Goal: Task Accomplishment & Management: Manage account settings

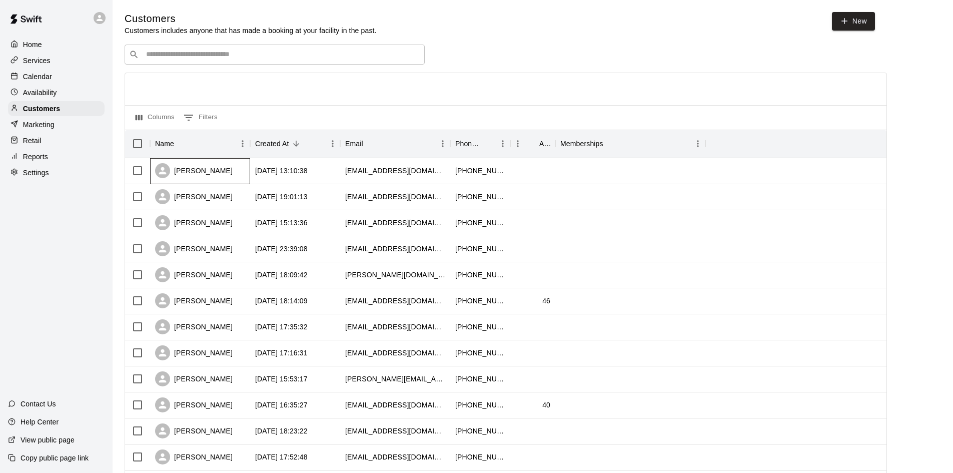
click at [193, 167] on div "Paige Kern" at bounding box center [194, 170] width 78 height 15
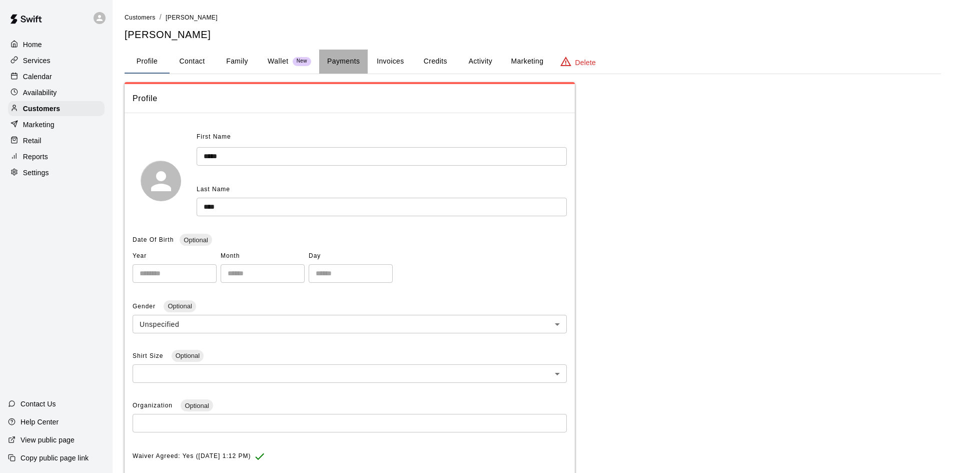
click at [333, 52] on button "Payments" at bounding box center [343, 62] width 49 height 24
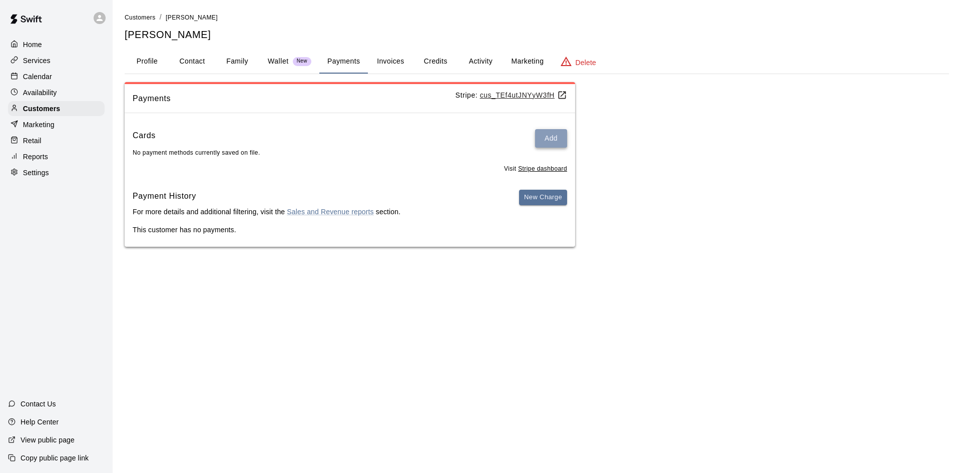
click at [541, 136] on button "Add" at bounding box center [551, 138] width 32 height 19
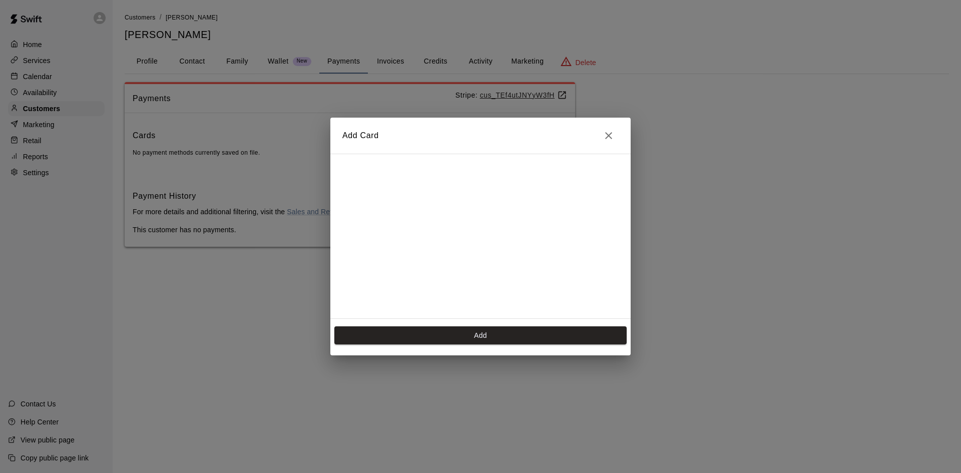
scroll to position [162, 0]
click at [488, 334] on button "Add" at bounding box center [480, 335] width 292 height 19
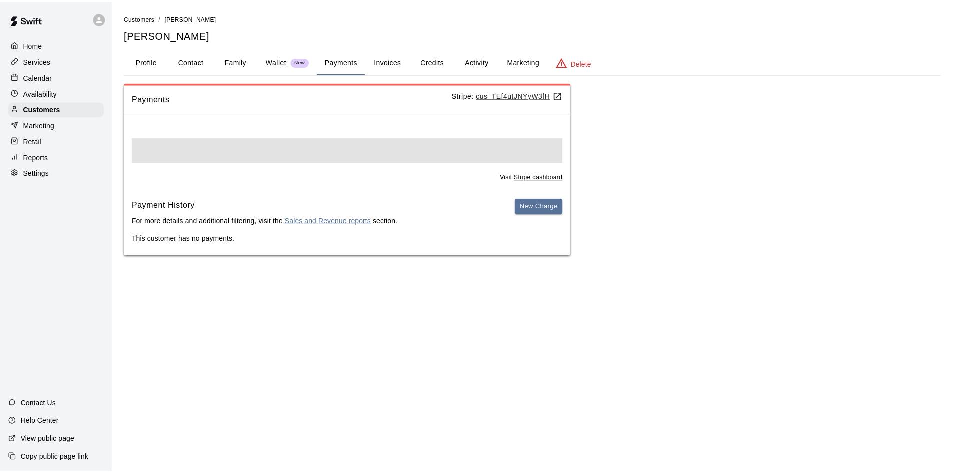
scroll to position [0, 0]
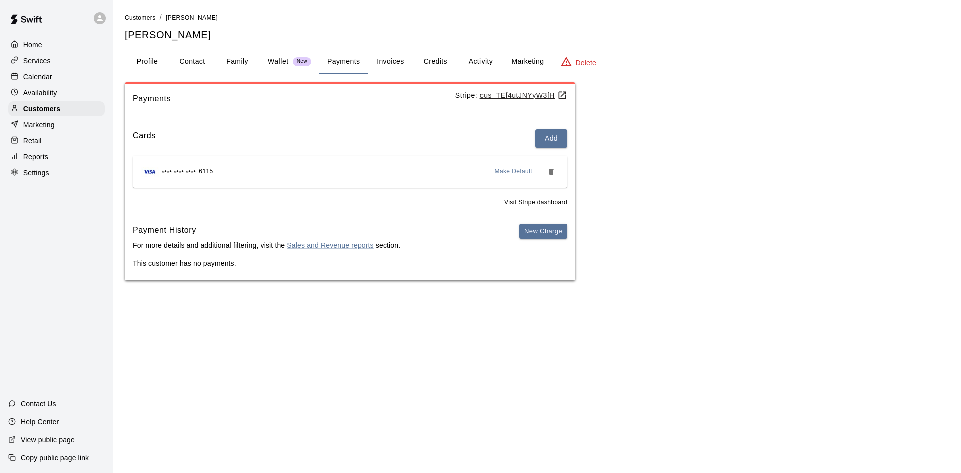
click at [387, 59] on button "Invoices" at bounding box center [390, 62] width 45 height 24
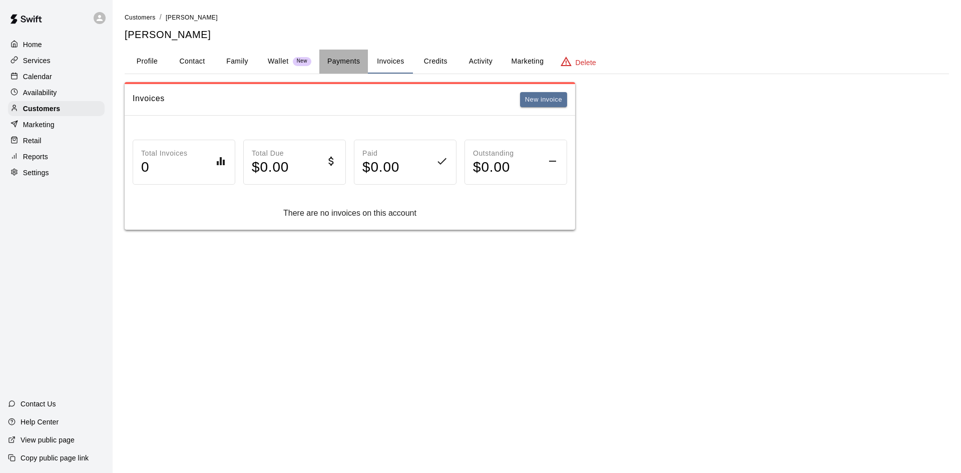
click at [330, 56] on button "Payments" at bounding box center [343, 62] width 49 height 24
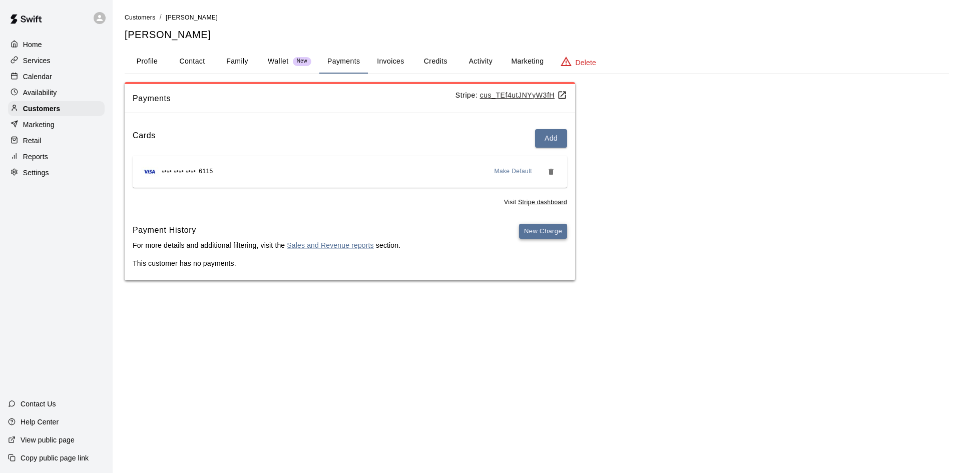
click at [549, 233] on button "New Charge" at bounding box center [543, 232] width 48 height 16
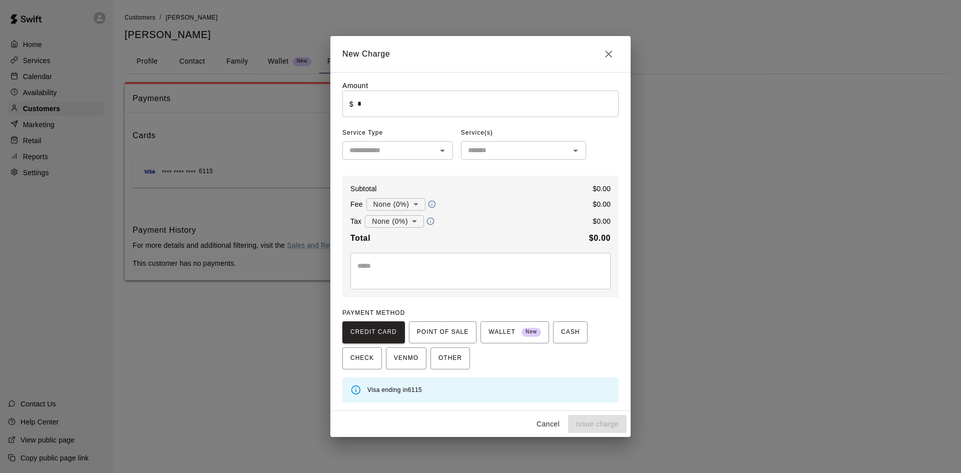
click at [414, 115] on input "*" at bounding box center [487, 104] width 261 height 27
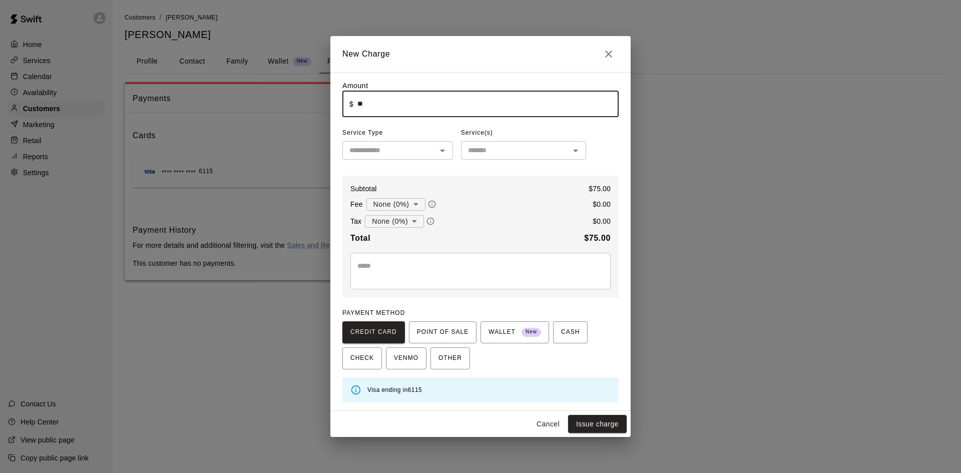
type input "*****"
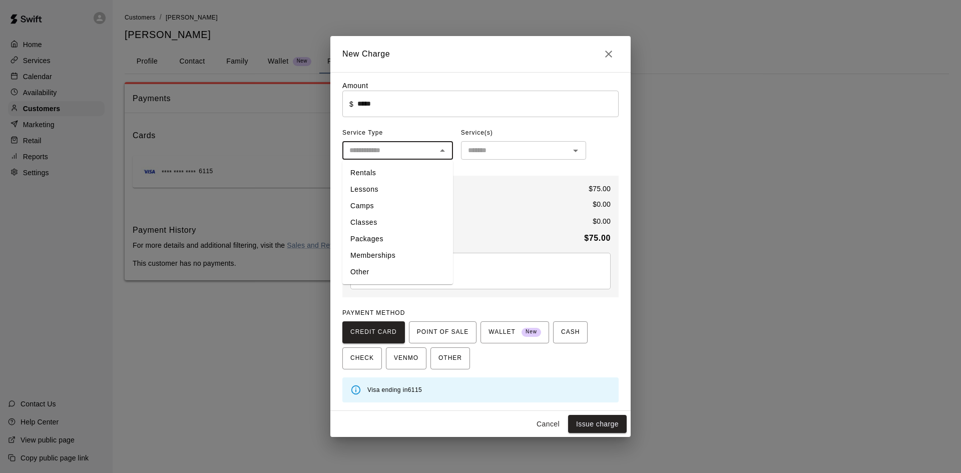
click at [400, 156] on input "text" at bounding box center [389, 150] width 88 height 13
click at [355, 192] on li "Lessons" at bounding box center [397, 189] width 111 height 17
type input "*******"
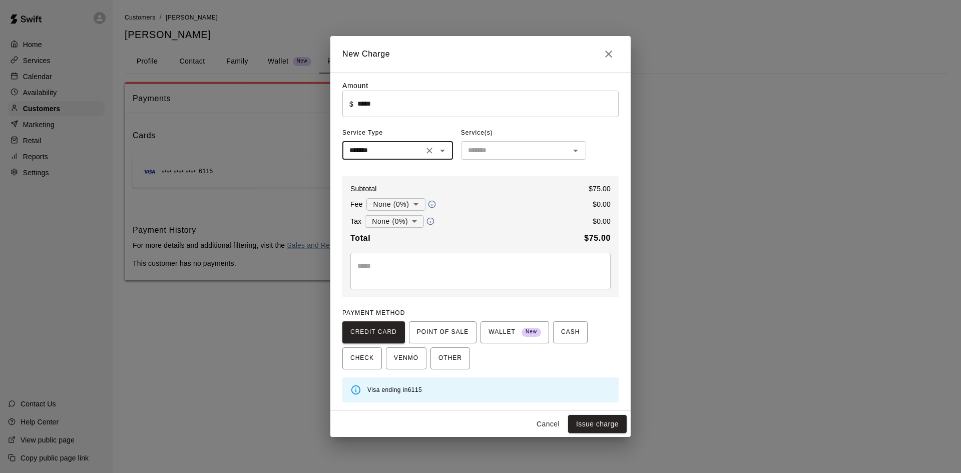
click at [511, 144] on div "​" at bounding box center [523, 150] width 125 height 19
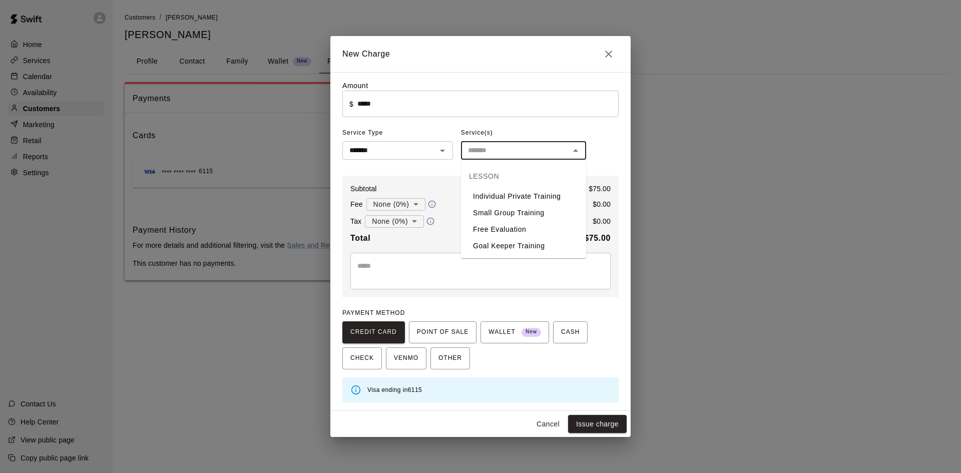
click at [488, 196] on li "Individual Private Training" at bounding box center [523, 196] width 125 height 17
type input "**********"
click at [606, 426] on button "Issue charge" at bounding box center [597, 424] width 59 height 19
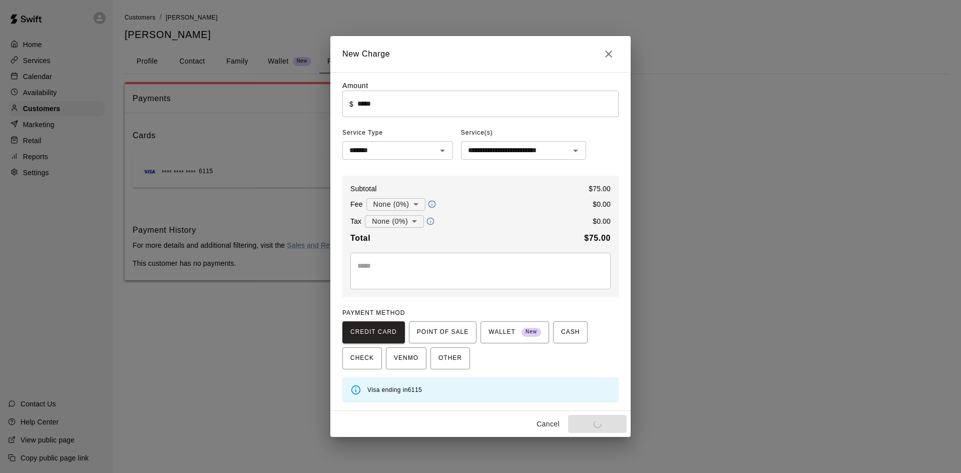
type input "*"
